Goal: Find specific page/section: Find specific page/section

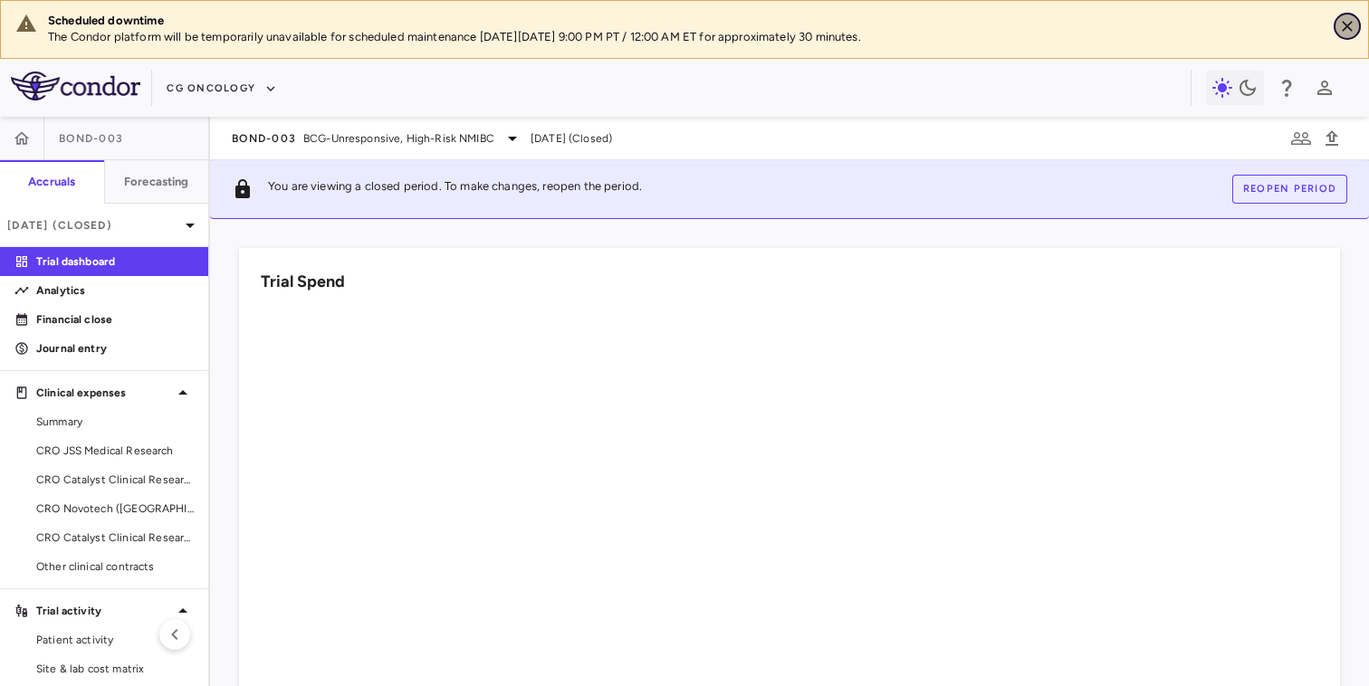
click at [1344, 15] on button "Close" at bounding box center [1347, 26] width 27 height 27
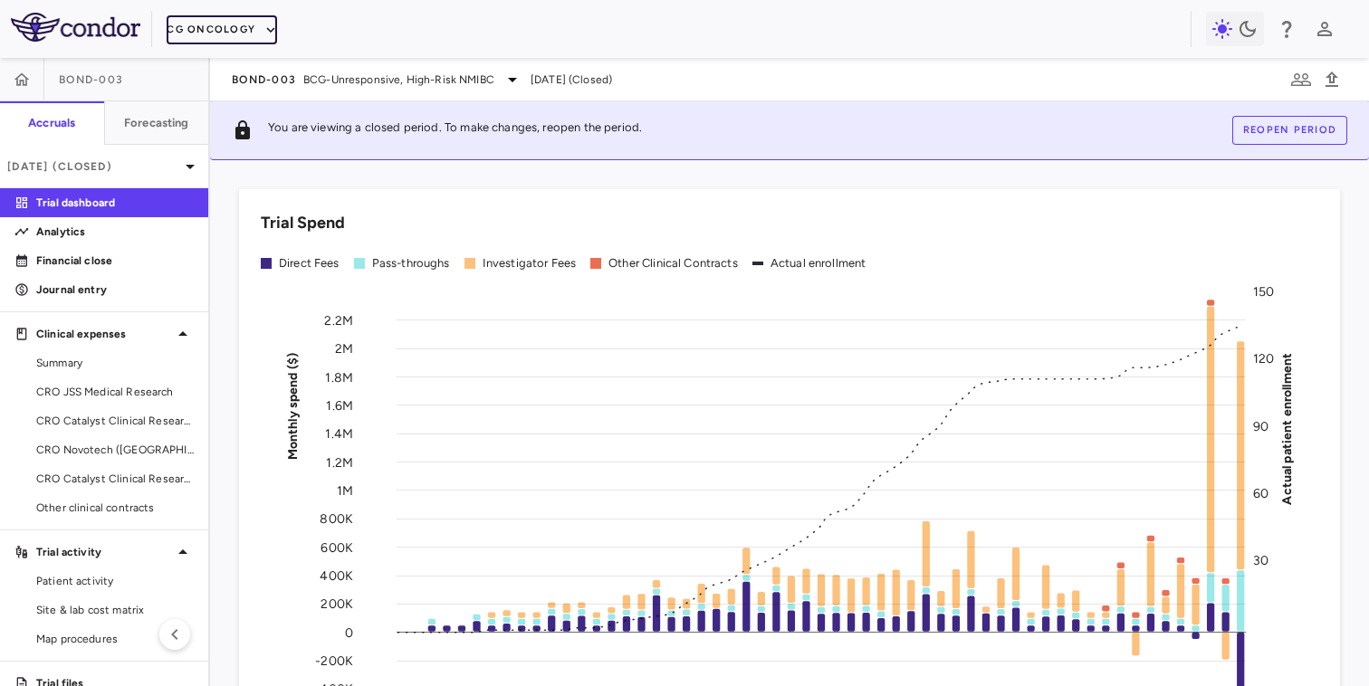
click at [244, 34] on button "CG Oncology" at bounding box center [222, 29] width 110 height 29
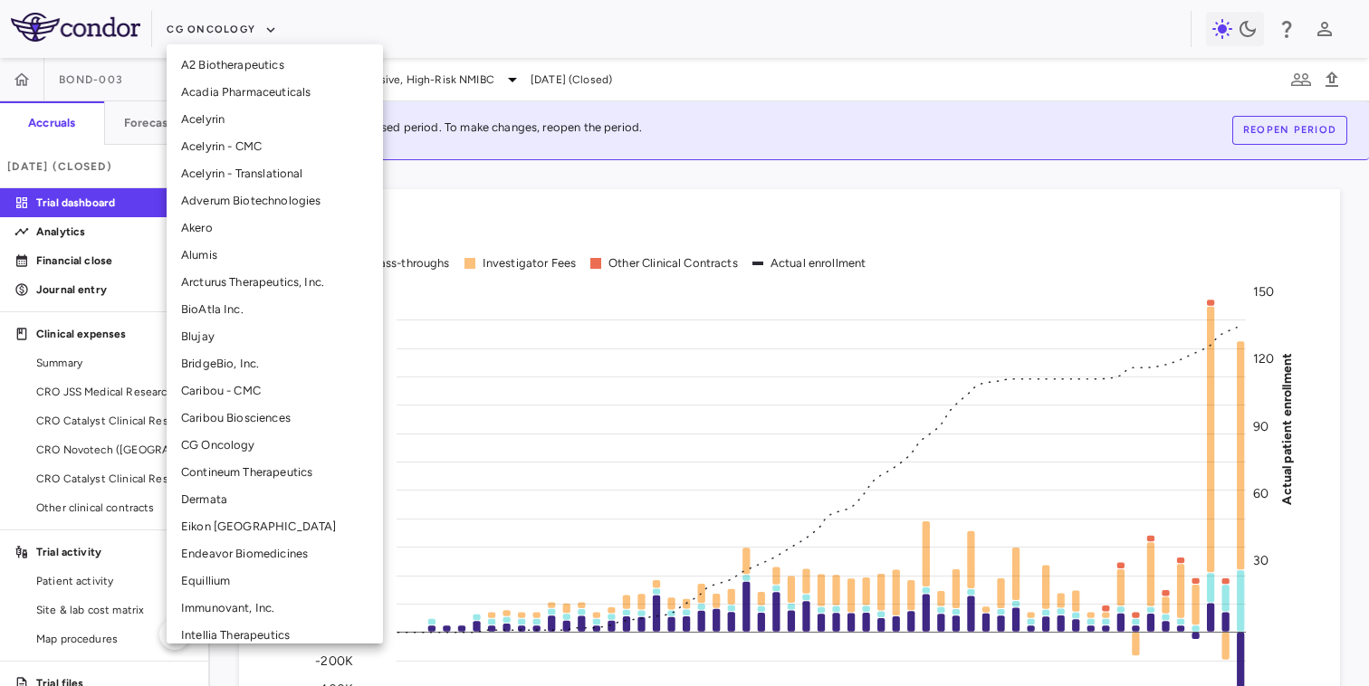
click at [267, 356] on li "BridgeBio, Inc." at bounding box center [275, 363] width 216 height 27
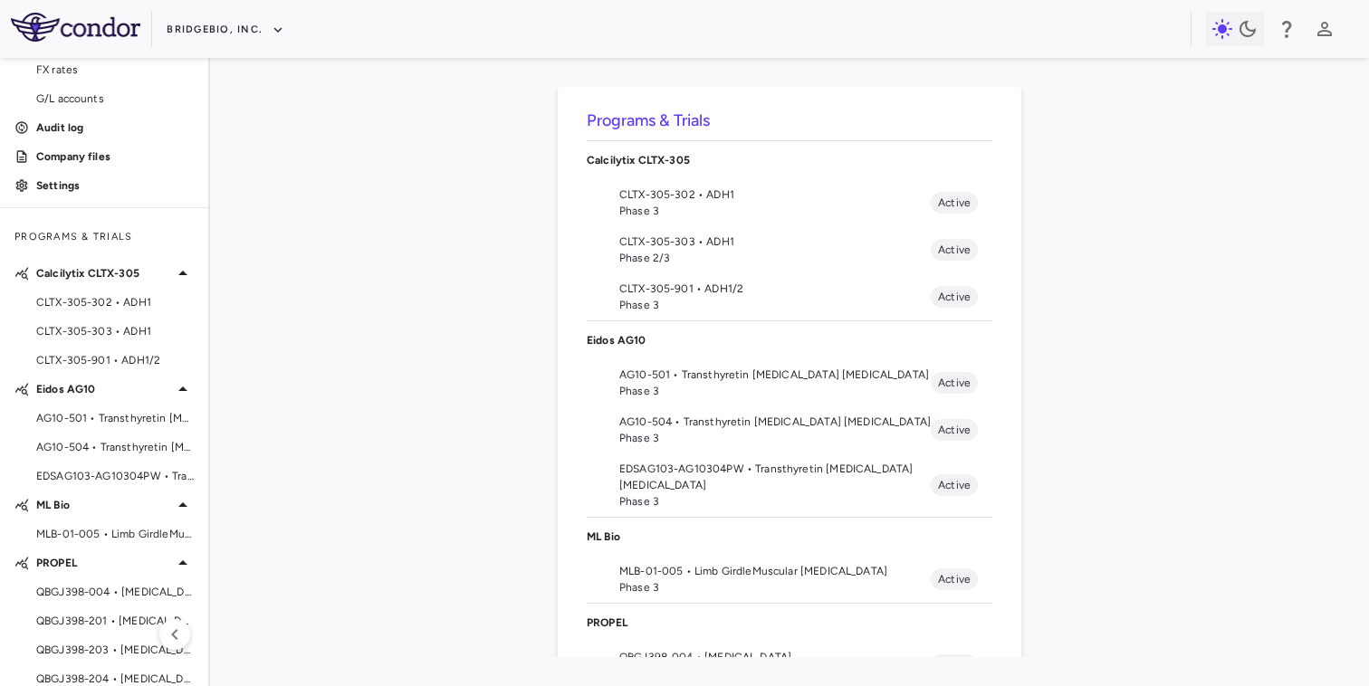
scroll to position [213, 0]
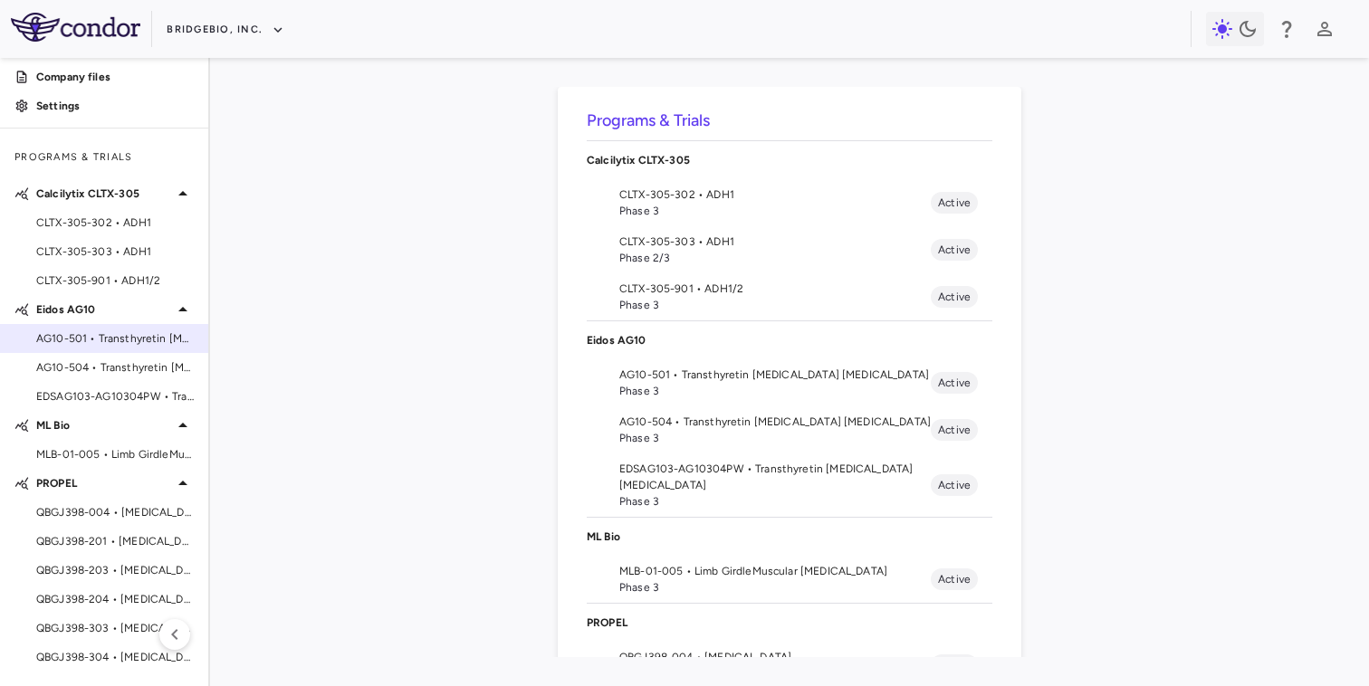
click at [125, 345] on span "AG10-501 • Transthyretin [MEDICAL_DATA] [MEDICAL_DATA]" at bounding box center [115, 338] width 158 height 16
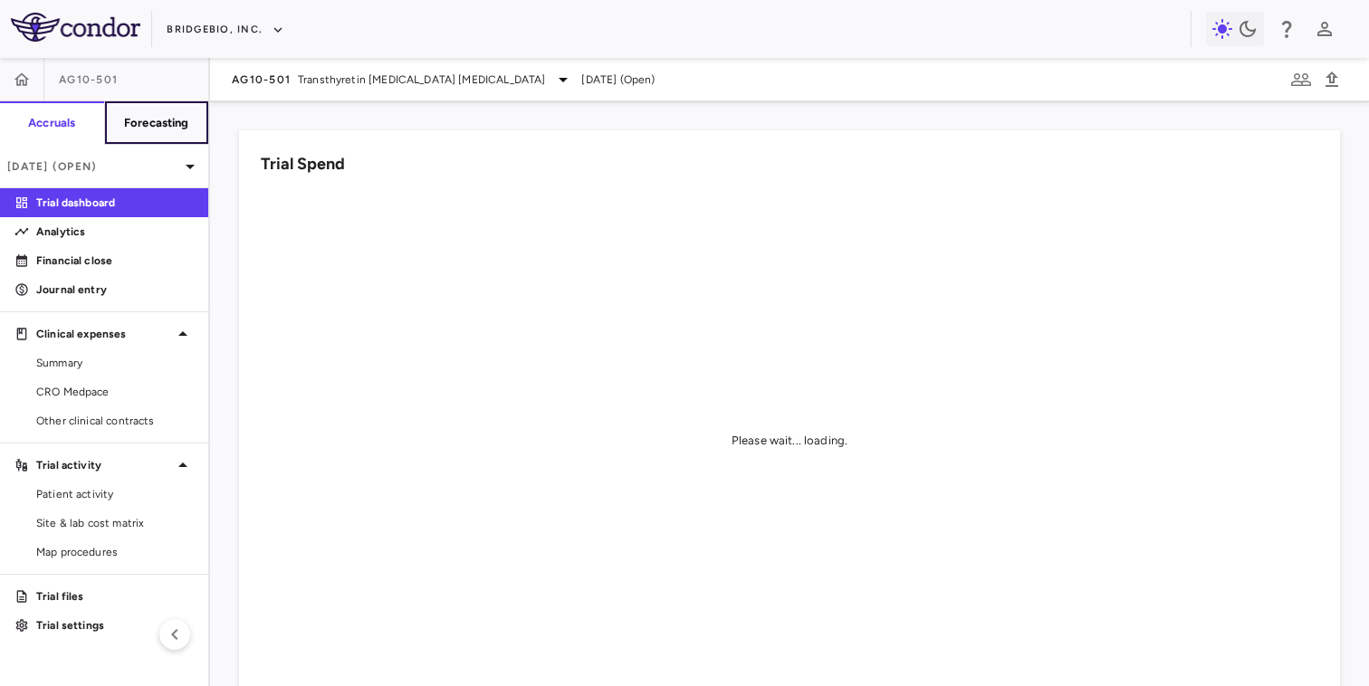
click at [159, 119] on h6 "Forecasting" at bounding box center [156, 123] width 65 height 16
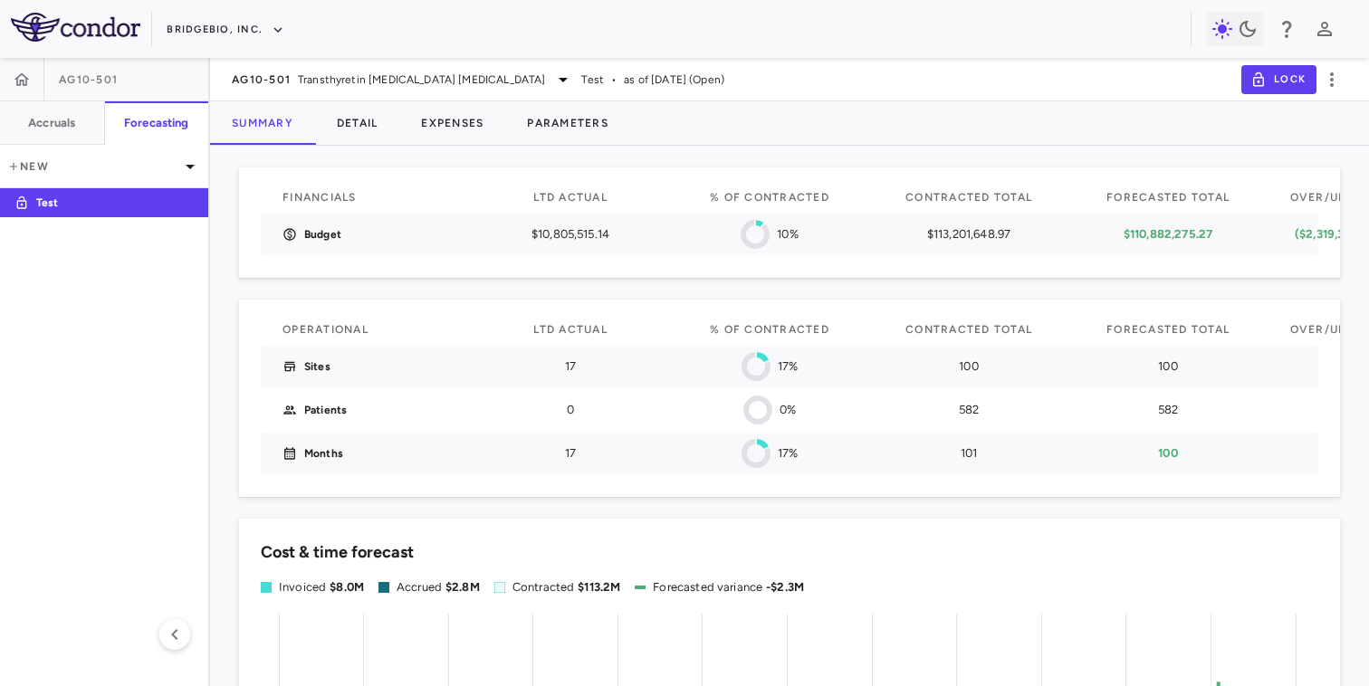
click at [529, 123] on button "Parameters" at bounding box center [567, 122] width 125 height 43
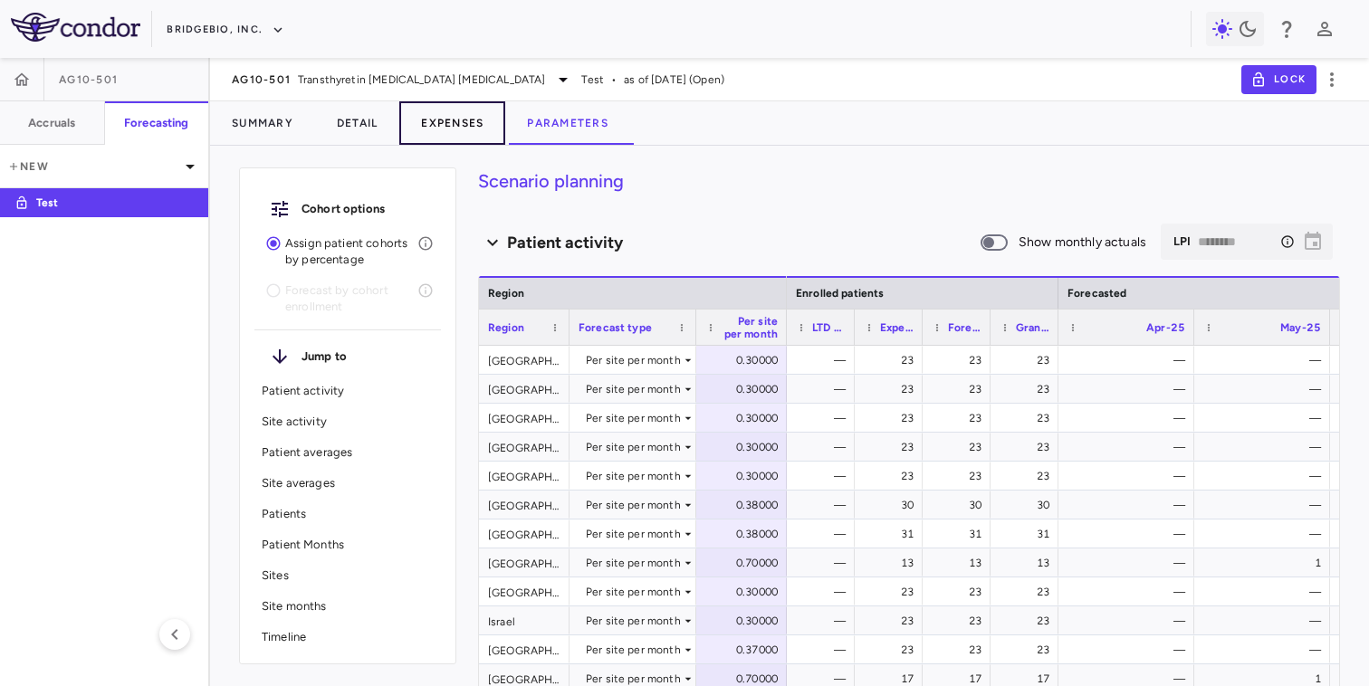
click at [473, 114] on button "Expenses" at bounding box center [452, 122] width 106 height 43
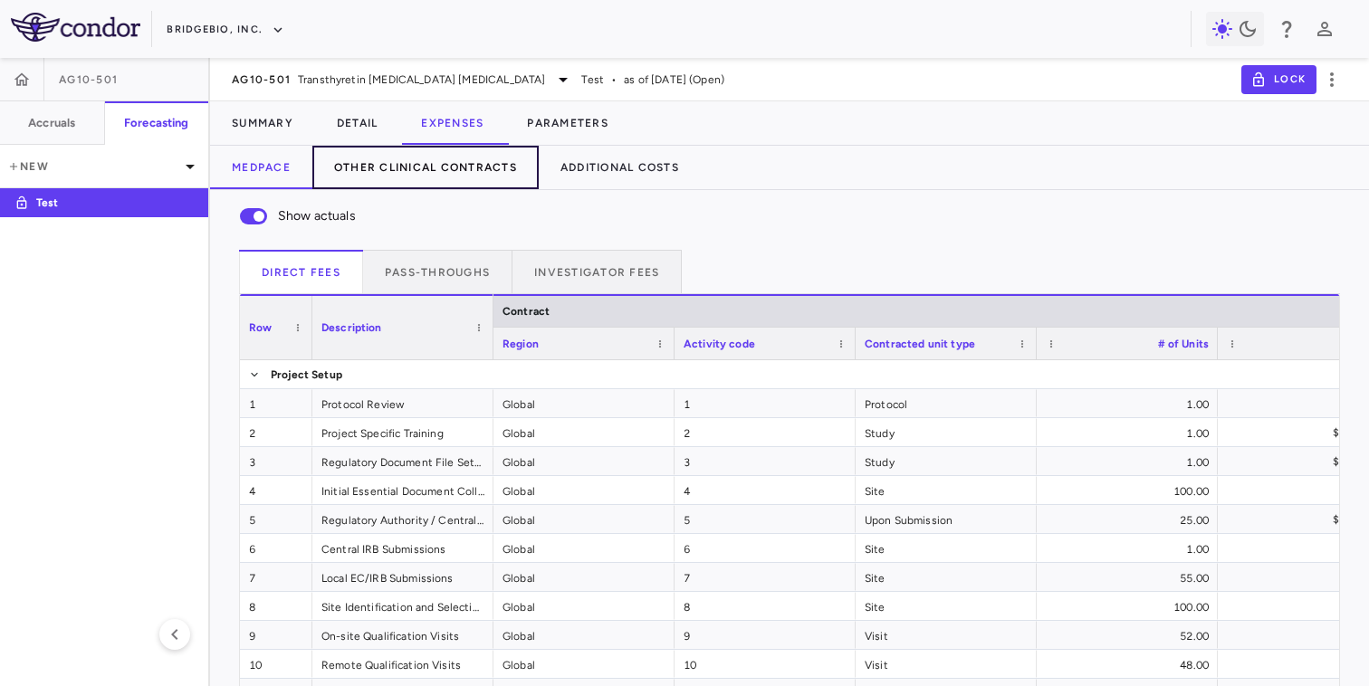
click at [470, 171] on button "Other Clinical Contracts" at bounding box center [425, 167] width 226 height 43
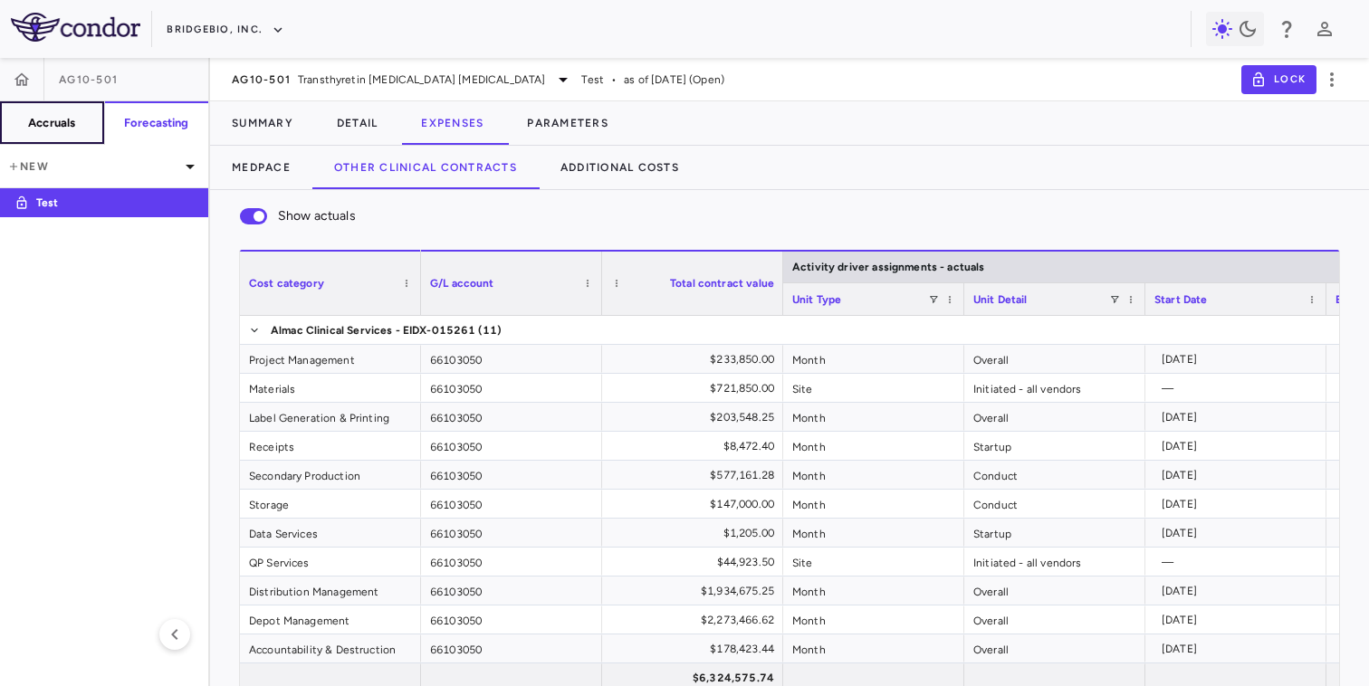
click at [77, 126] on button "Accruals" at bounding box center [52, 122] width 105 height 43
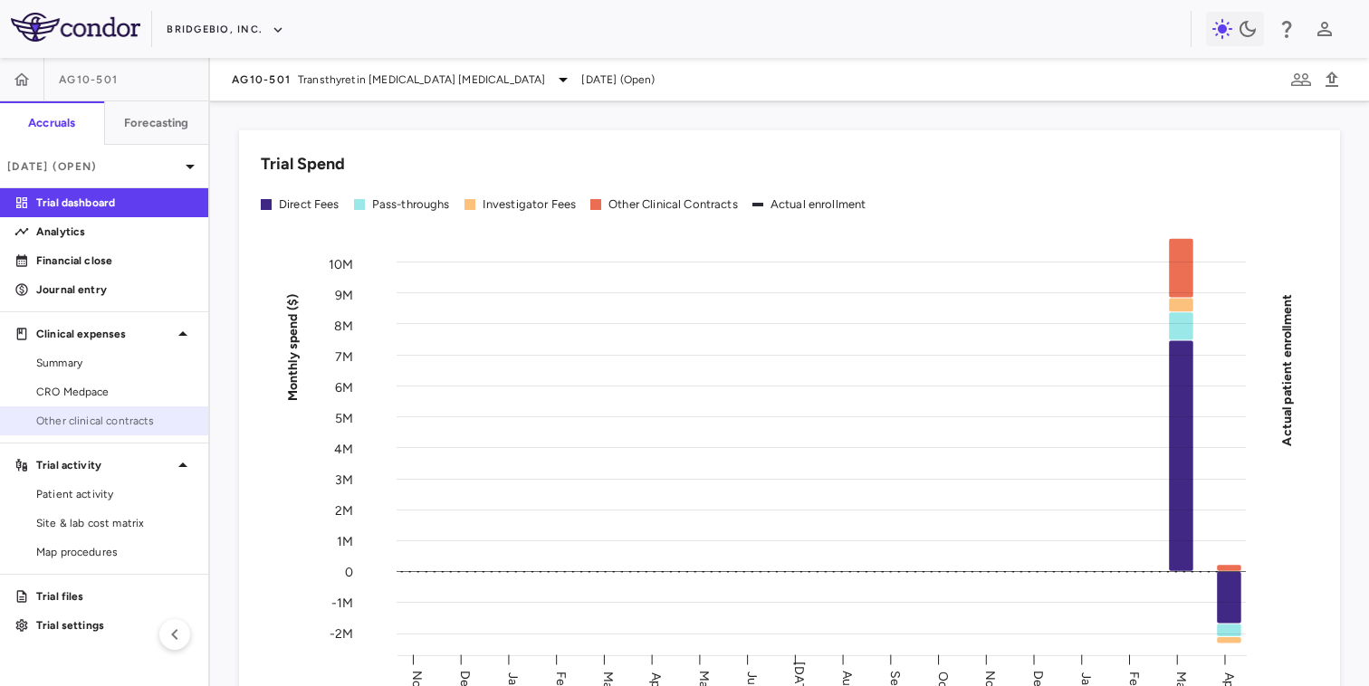
click at [129, 432] on link "Other clinical contracts" at bounding box center [104, 420] width 208 height 27
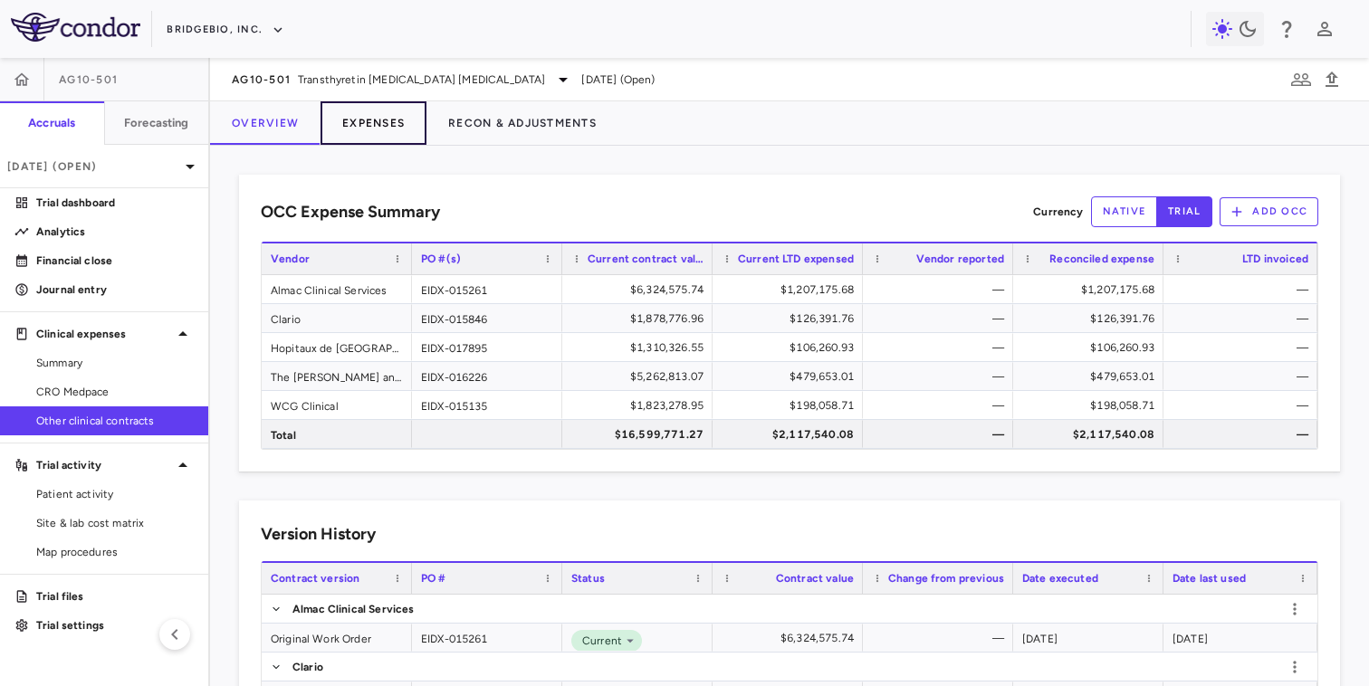
click at [359, 119] on button "Expenses" at bounding box center [374, 122] width 106 height 43
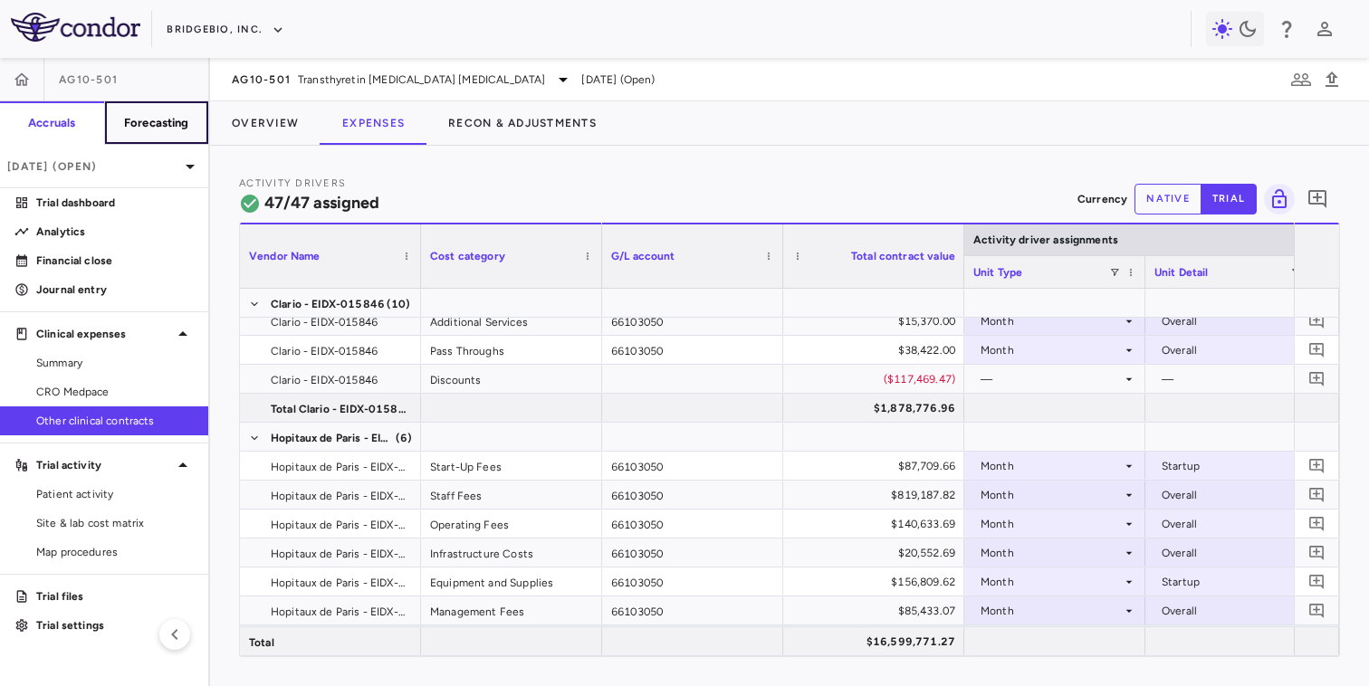
click at [193, 129] on button "Forecasting" at bounding box center [156, 122] width 105 height 43
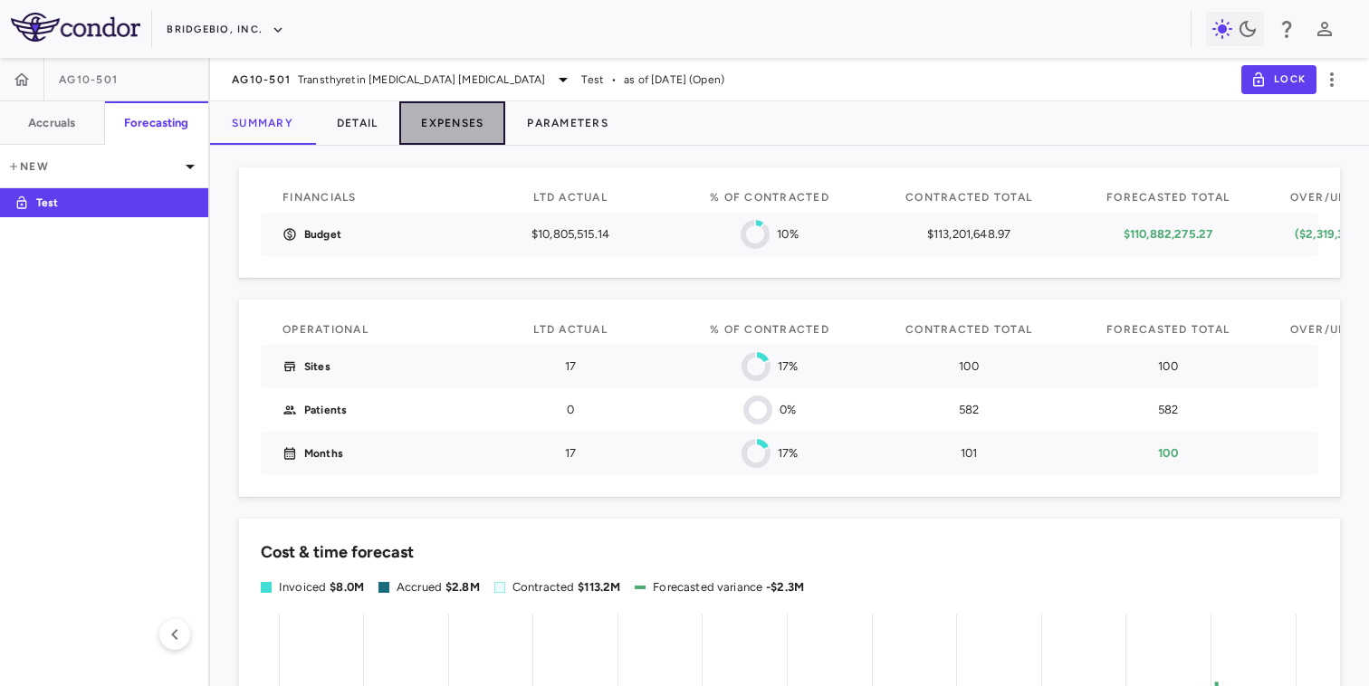
click at [475, 127] on button "Expenses" at bounding box center [452, 122] width 106 height 43
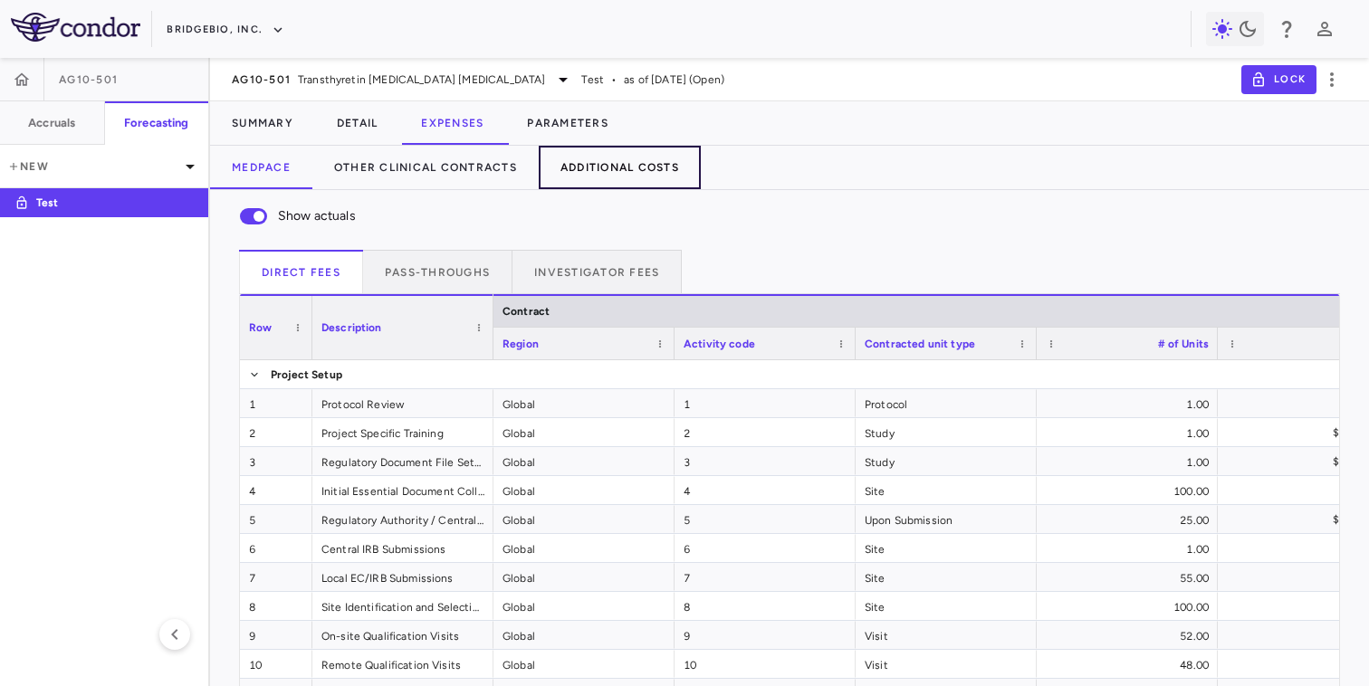
click at [607, 174] on button "Additional Costs" at bounding box center [620, 167] width 162 height 43
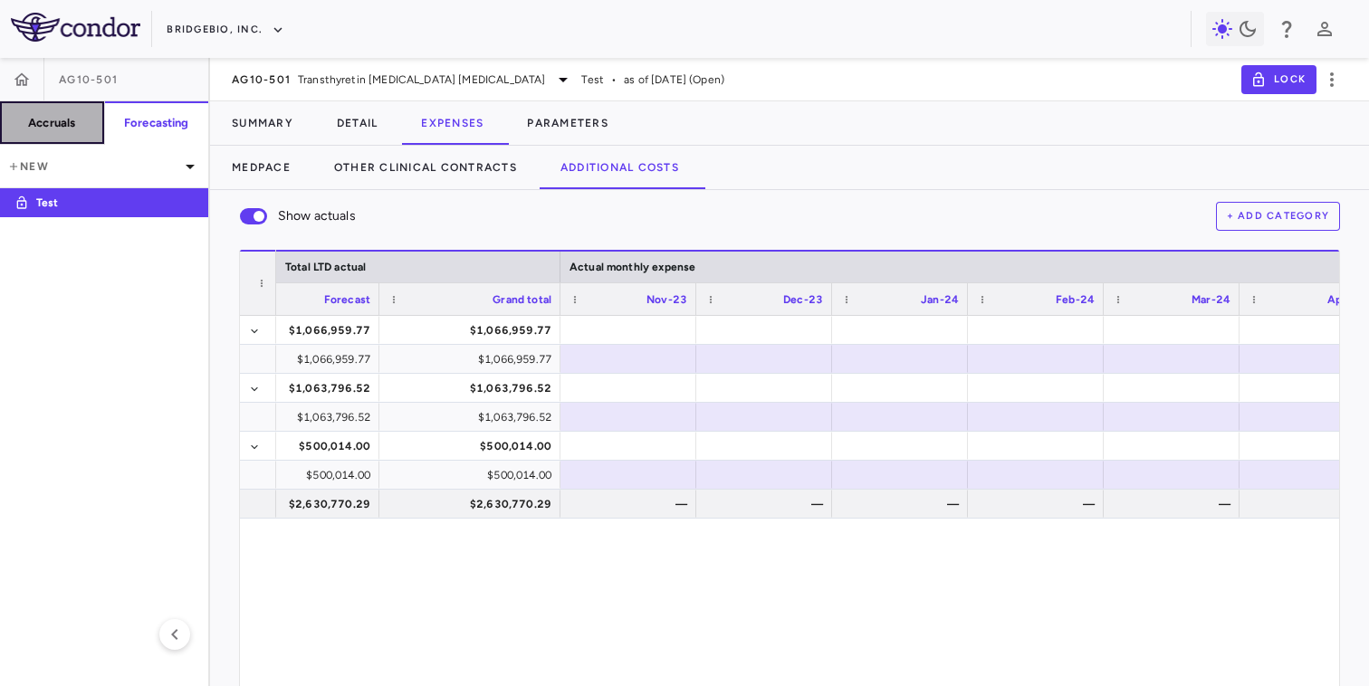
click at [86, 133] on button "Accruals" at bounding box center [52, 122] width 105 height 43
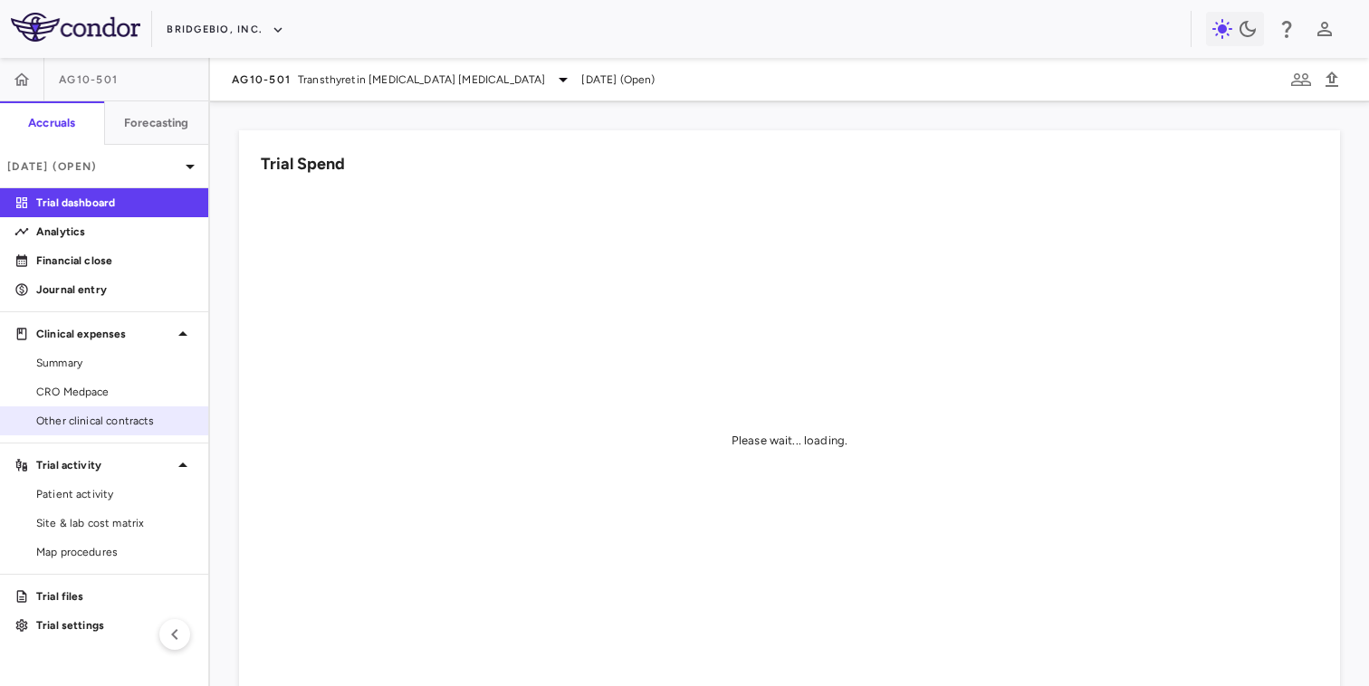
click at [128, 427] on span "Other clinical contracts" at bounding box center [115, 421] width 158 height 16
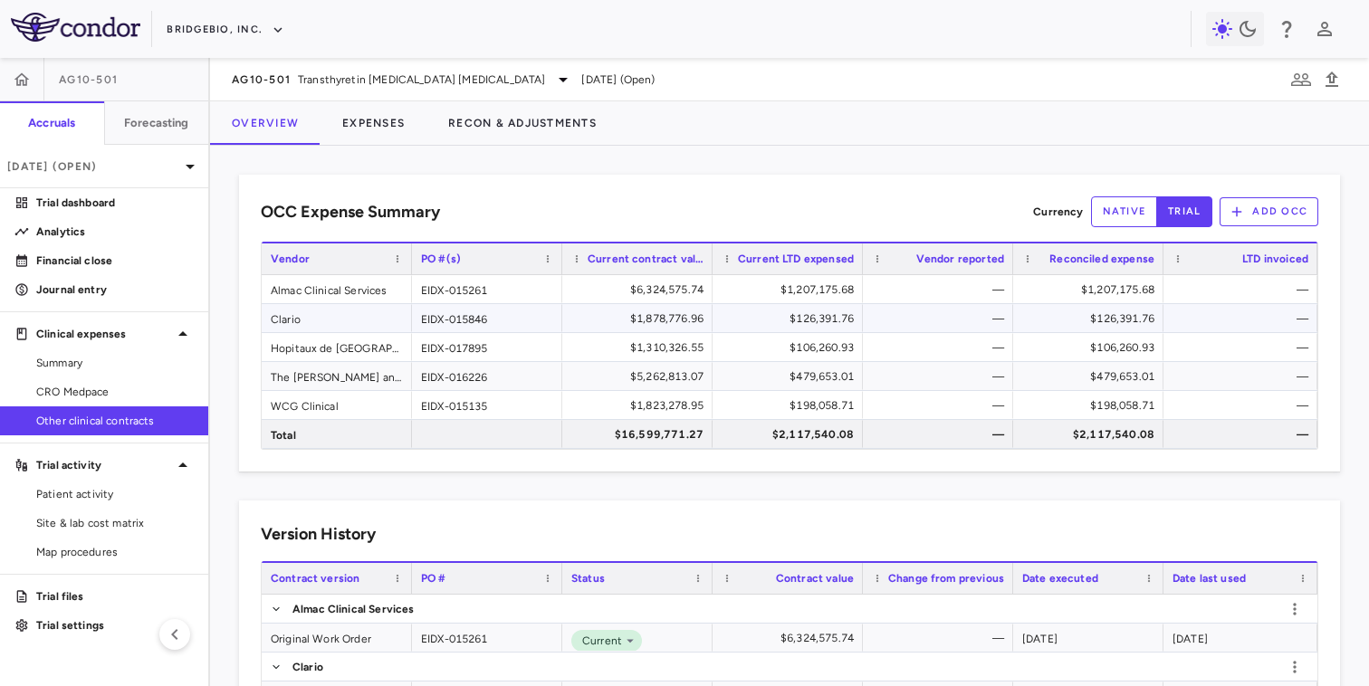
click at [394, 326] on div "Clario" at bounding box center [337, 318] width 150 height 28
click at [395, 103] on button "Expenses" at bounding box center [374, 122] width 106 height 43
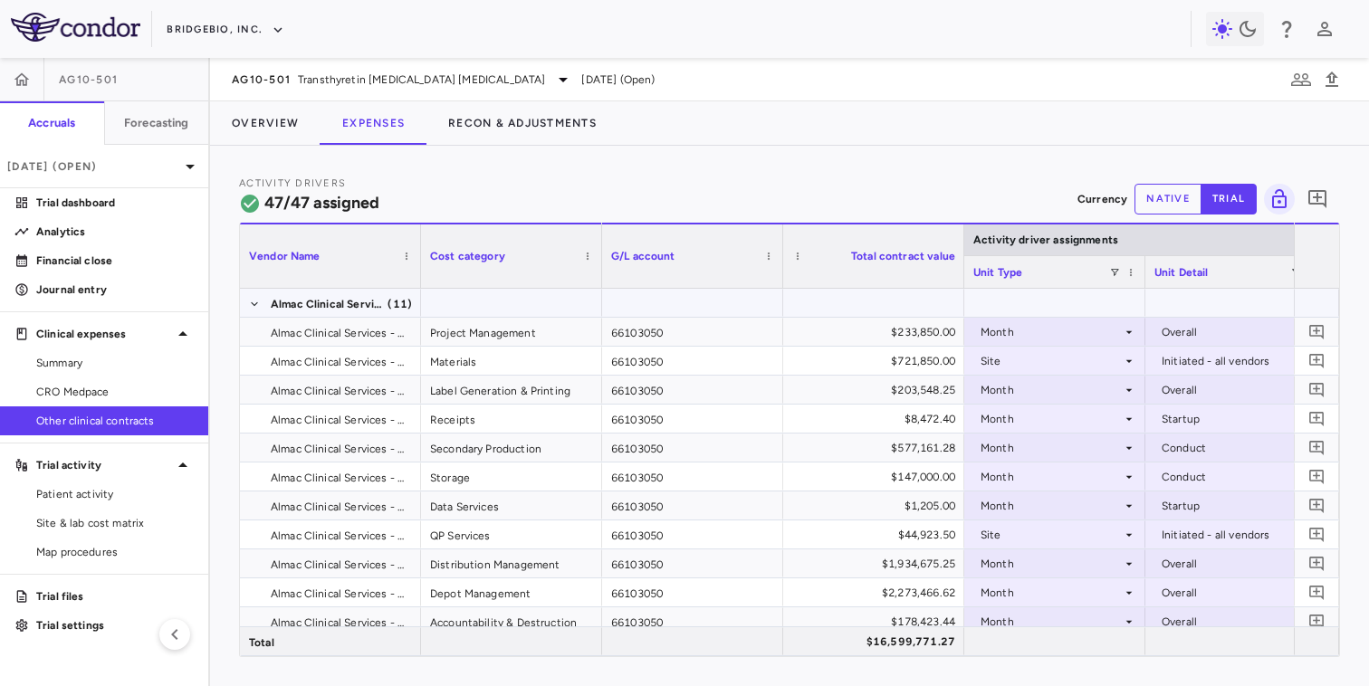
click at [266, 306] on span "Almac Clinical Services - EIDX-015261 (11)" at bounding box center [330, 304] width 163 height 29
click at [254, 310] on span at bounding box center [254, 304] width 11 height 29
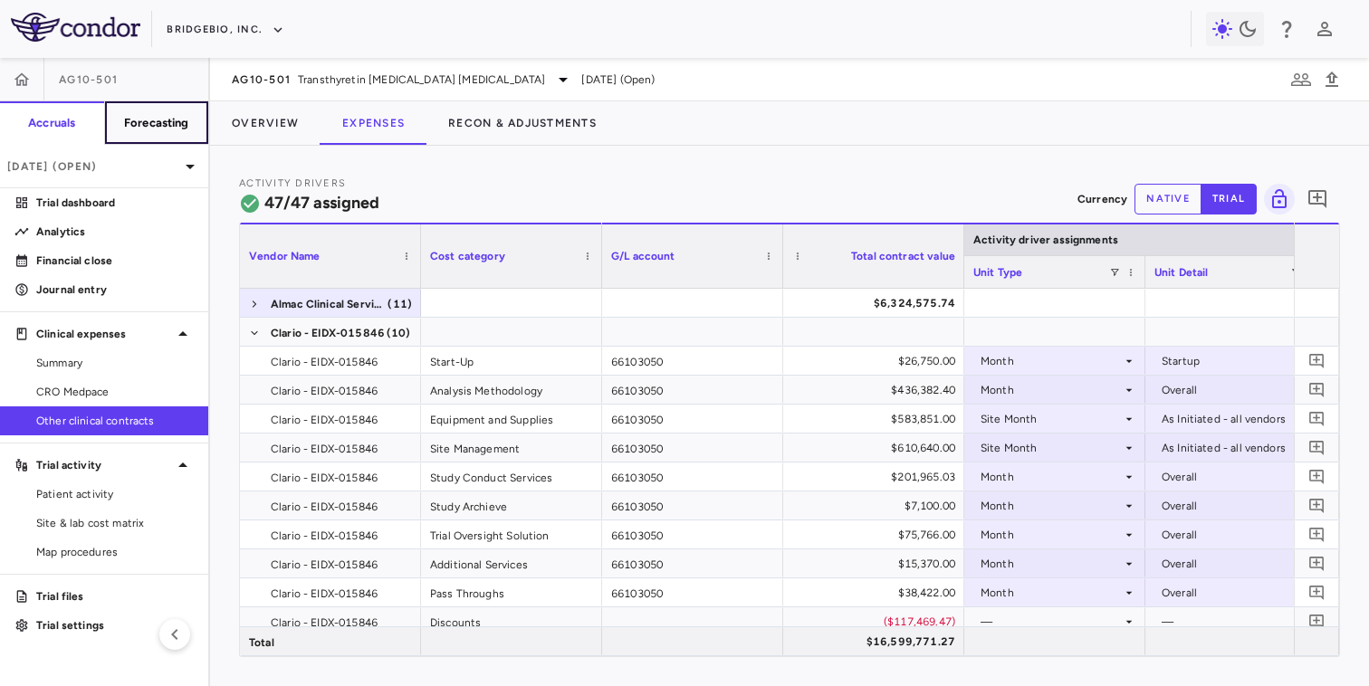
click at [161, 134] on button "Forecasting" at bounding box center [156, 122] width 105 height 43
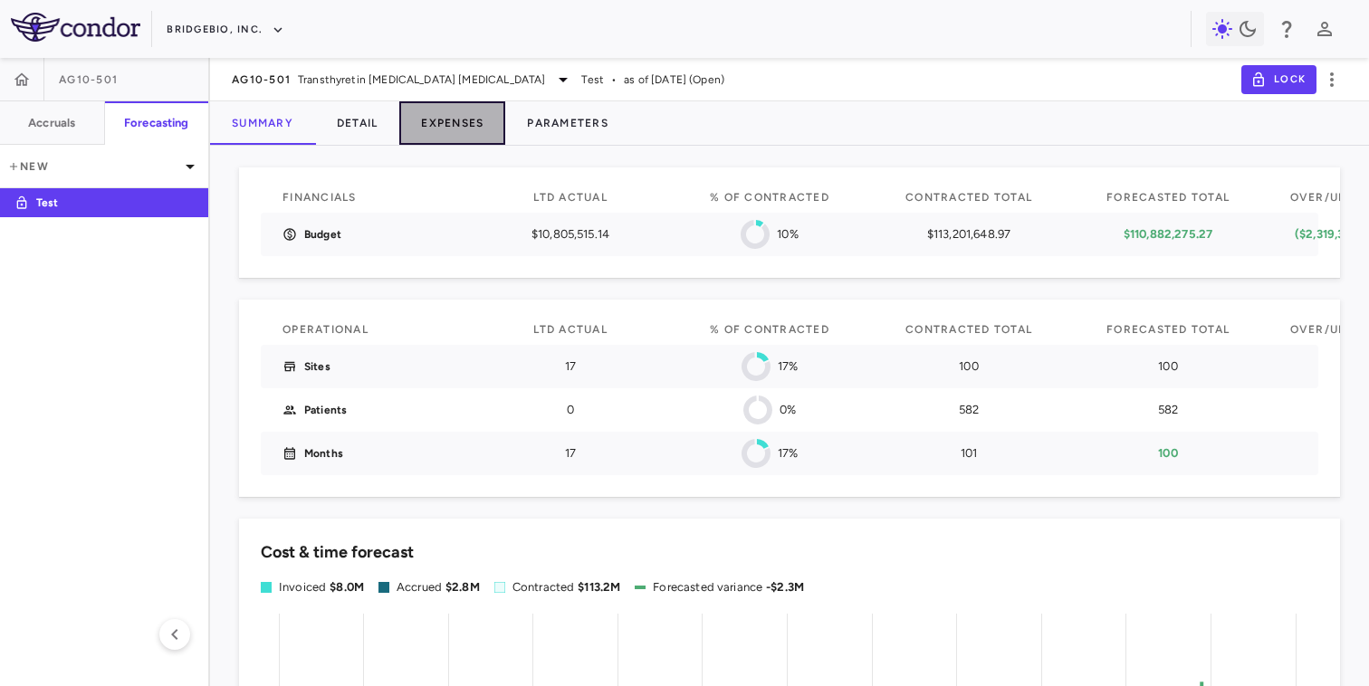
click at [475, 118] on button "Expenses" at bounding box center [452, 122] width 106 height 43
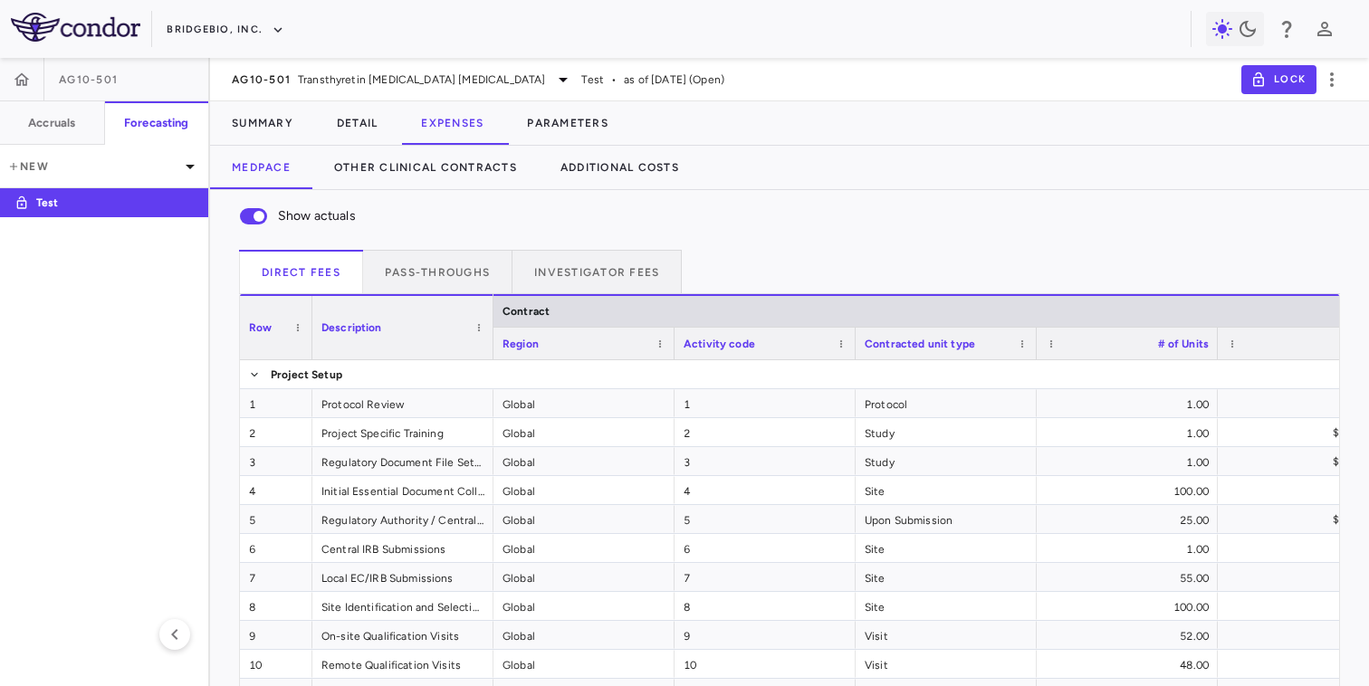
click at [474, 192] on div "Show actuals Direct Fees Pass-throughs Investigator Fees Service Category Drag …" at bounding box center [789, 513] width 1159 height 647
click at [468, 177] on button "Other Clinical Contracts" at bounding box center [425, 167] width 226 height 43
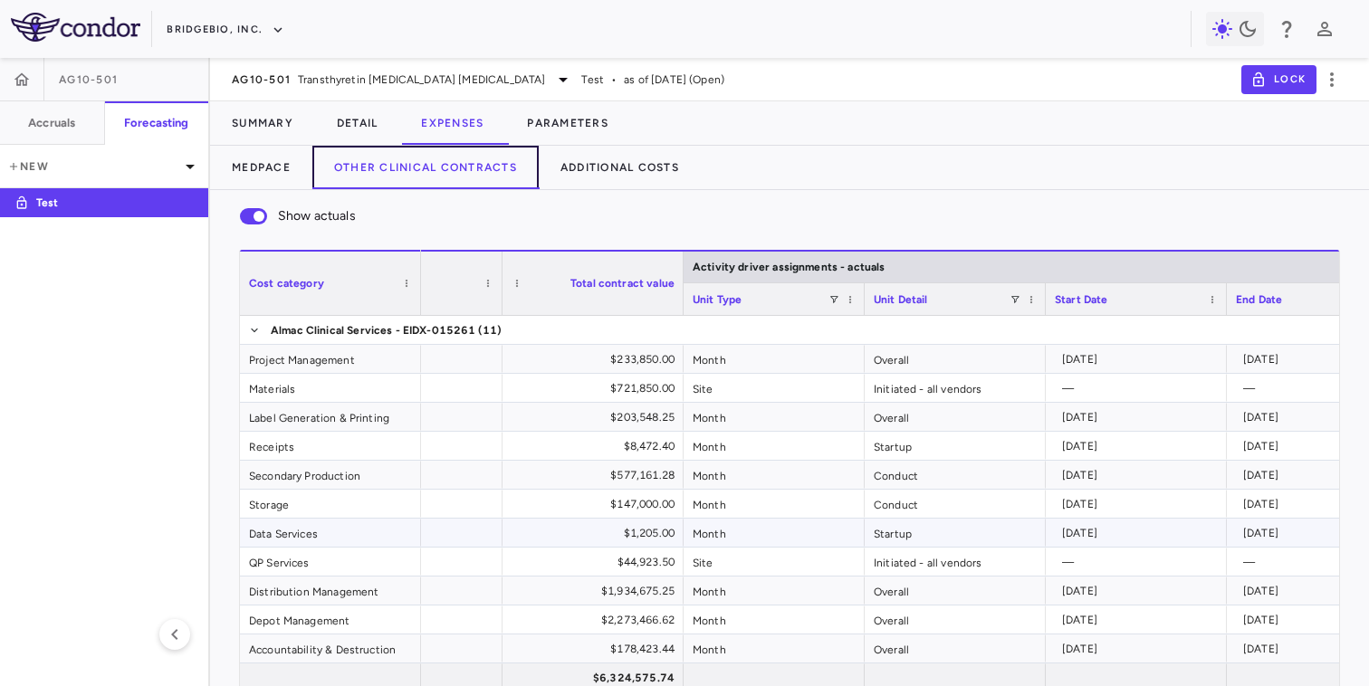
scroll to position [0, 203]
